Goal: Information Seeking & Learning: Learn about a topic

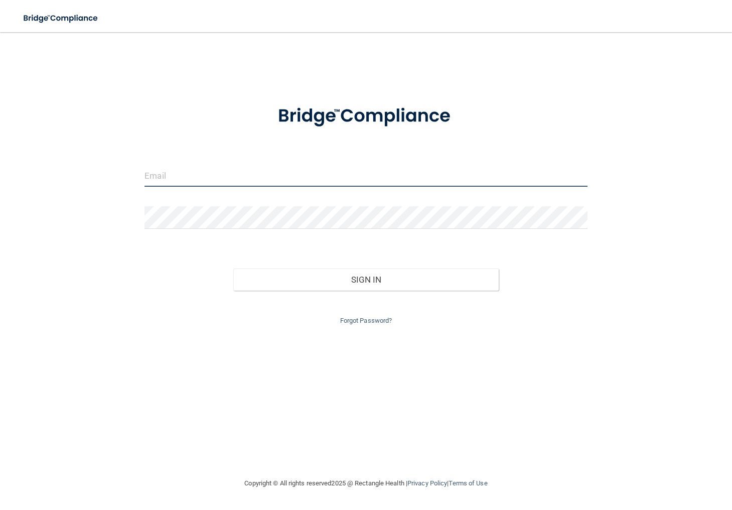
click at [468, 174] on input "email" at bounding box center [366, 175] width 443 height 23
paste input "[EMAIL_ADDRESS][DOMAIN_NAME]"
type input "[EMAIL_ADDRESS][DOMAIN_NAME]"
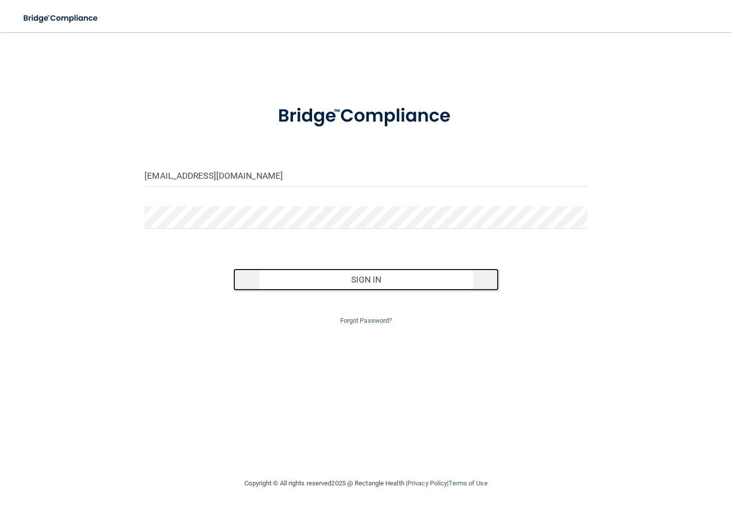
click at [396, 282] on button "Sign In" at bounding box center [366, 279] width 266 height 22
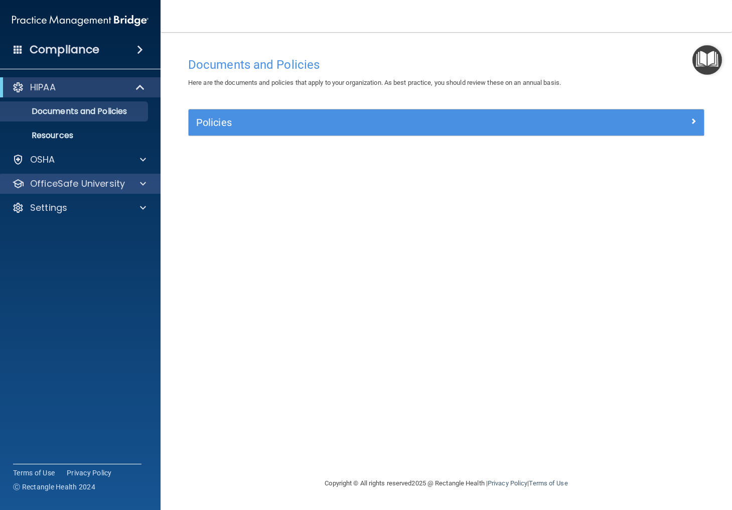
click at [128, 174] on div "OfficeSafe University" at bounding box center [80, 184] width 161 height 20
click at [121, 186] on p "OfficeSafe University" at bounding box center [77, 184] width 95 height 12
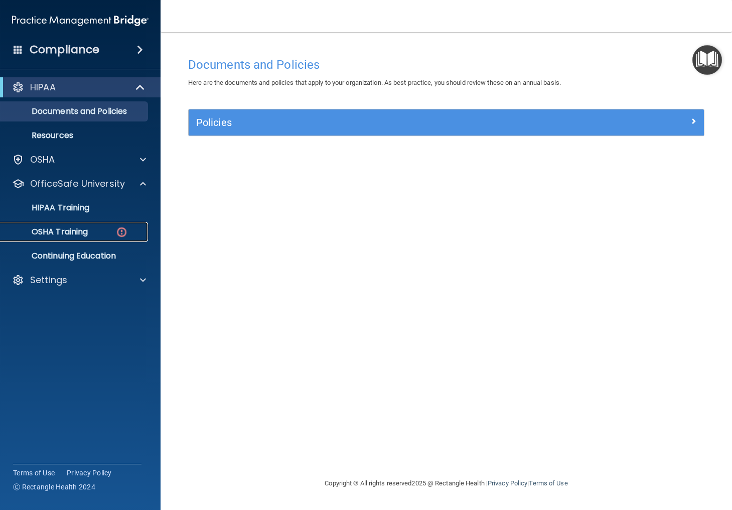
click at [80, 233] on p "OSHA Training" at bounding box center [47, 232] width 81 height 10
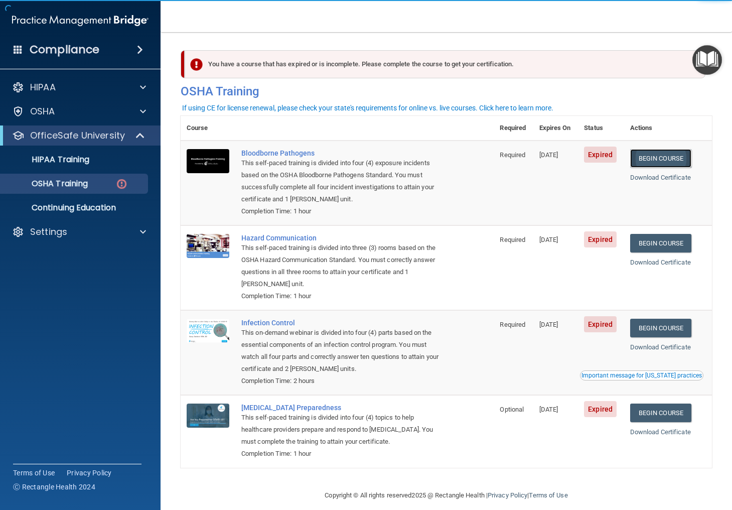
click at [687, 164] on link "Begin Course" at bounding box center [660, 158] width 61 height 19
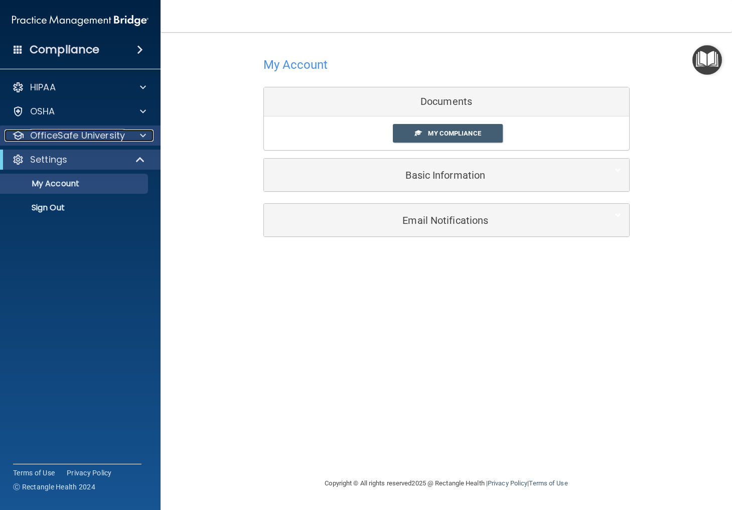
click at [74, 137] on p "OfficeSafe University" at bounding box center [77, 135] width 95 height 12
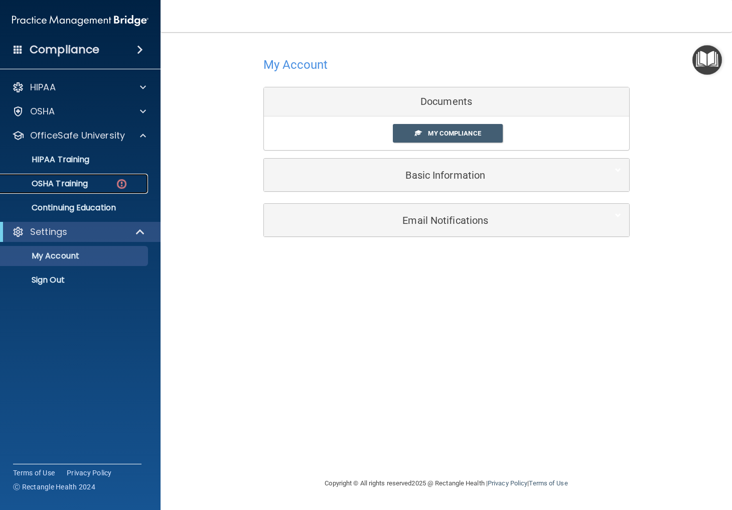
click at [77, 177] on link "OSHA Training" at bounding box center [69, 184] width 158 height 20
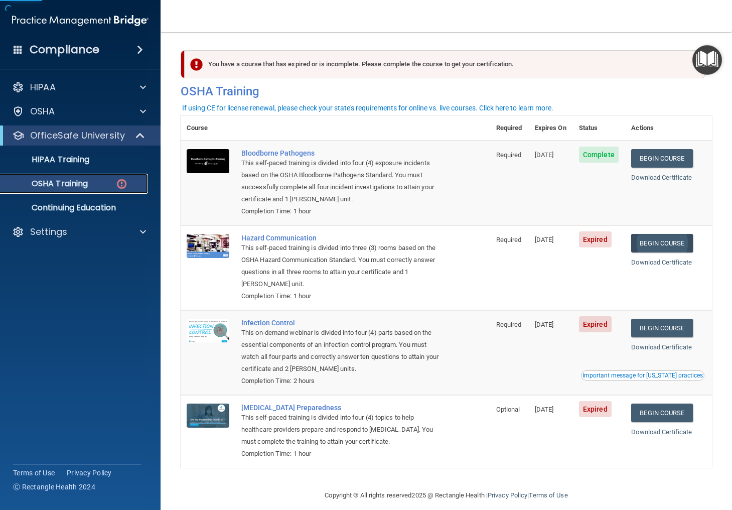
scroll to position [11, 0]
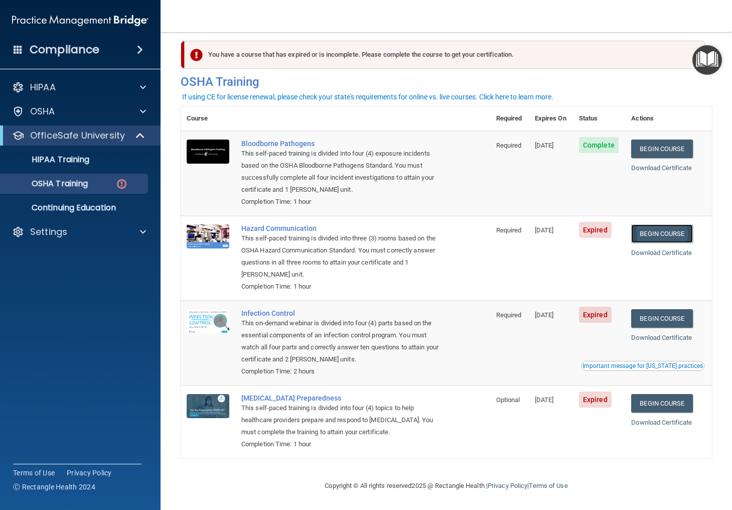
click at [678, 235] on link "Begin Course" at bounding box center [661, 233] width 61 height 19
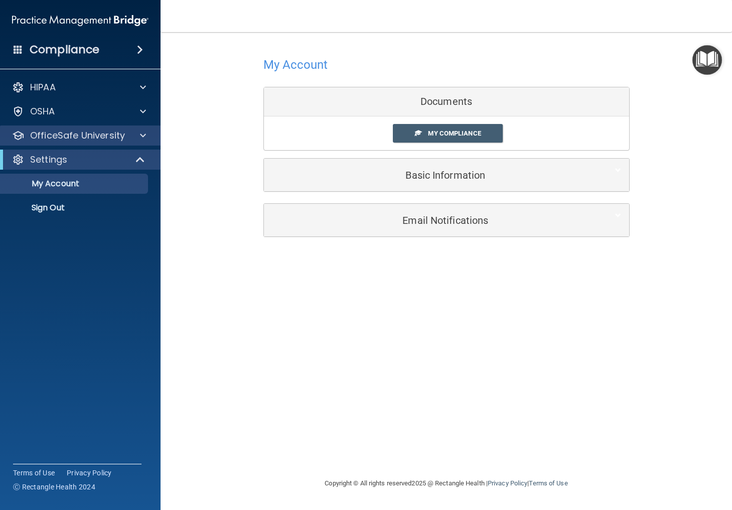
click at [90, 143] on div "OfficeSafe University" at bounding box center [80, 135] width 161 height 20
click at [138, 135] on div at bounding box center [141, 135] width 25 height 12
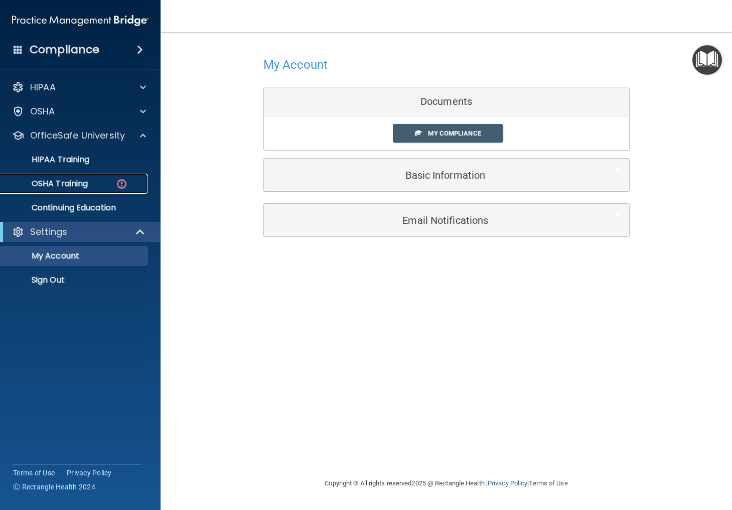
click at [94, 182] on div "OSHA Training" at bounding box center [75, 184] width 137 height 10
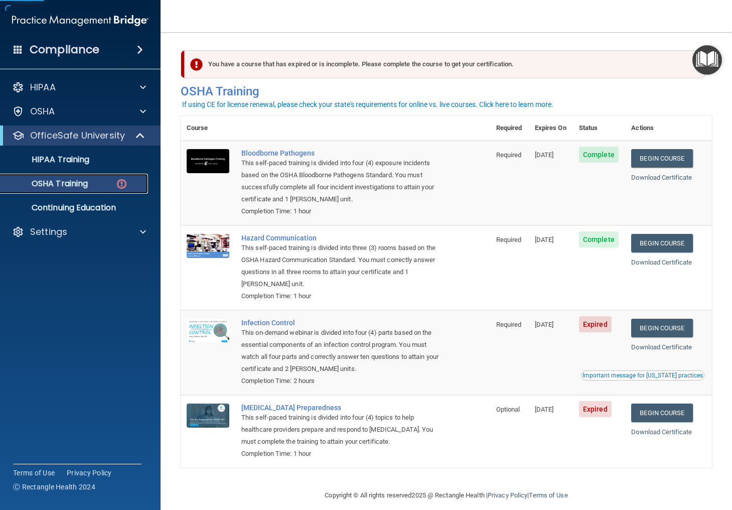
scroll to position [11, 0]
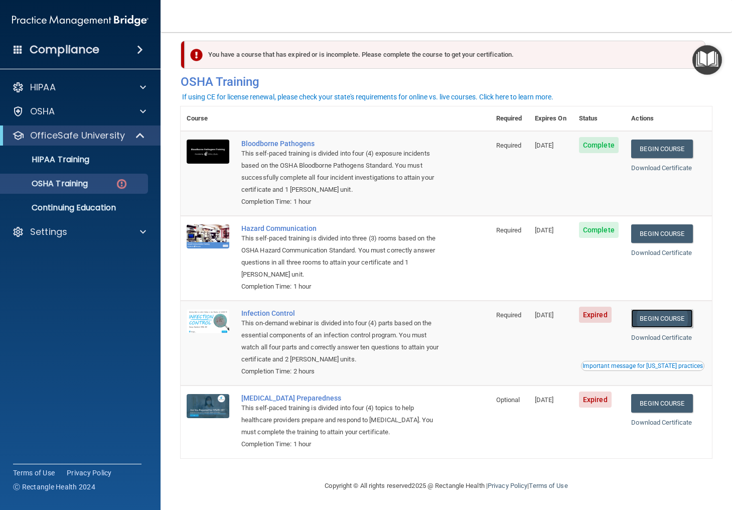
click at [672, 317] on link "Begin Course" at bounding box center [661, 318] width 61 height 19
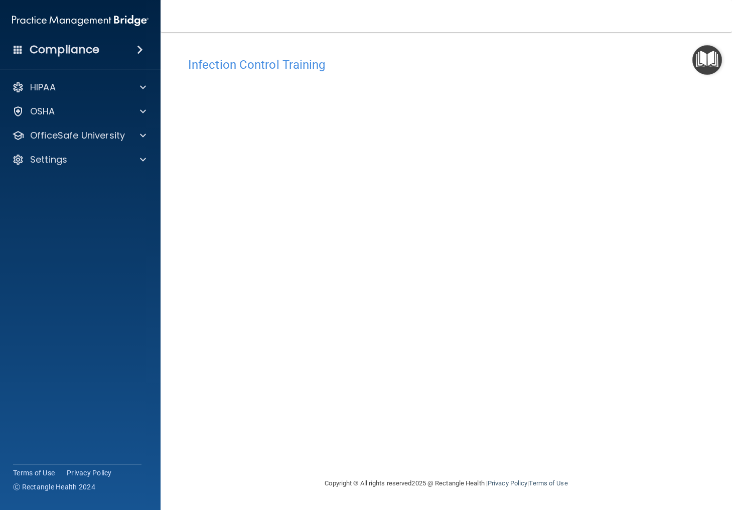
click at [414, 55] on div "Infection Control Training" at bounding box center [446, 64] width 531 height 25
